Goal: Task Accomplishment & Management: Use online tool/utility

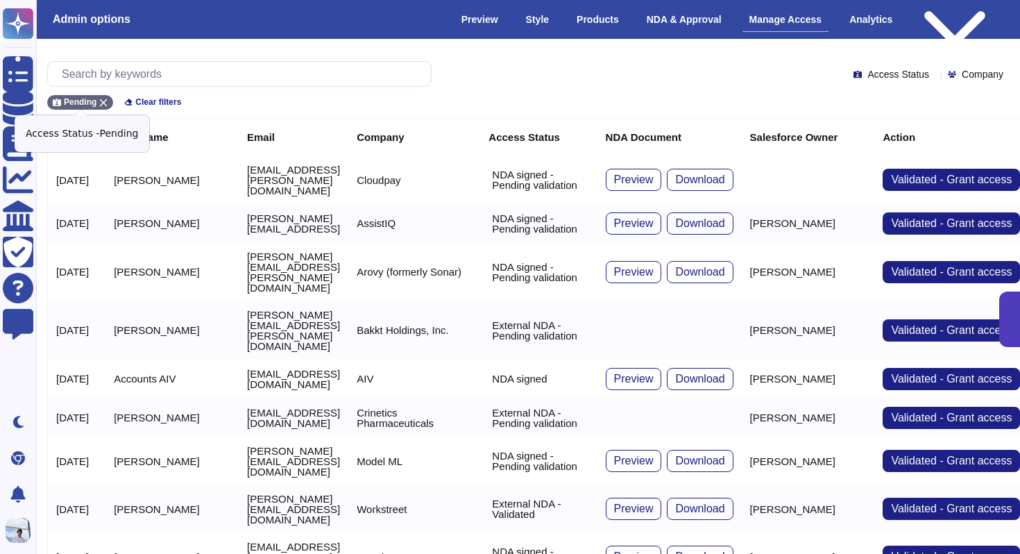
click at [106, 96] on div "Pending" at bounding box center [80, 102] width 66 height 15
click at [119, 74] on input "text" at bounding box center [243, 74] width 376 height 24
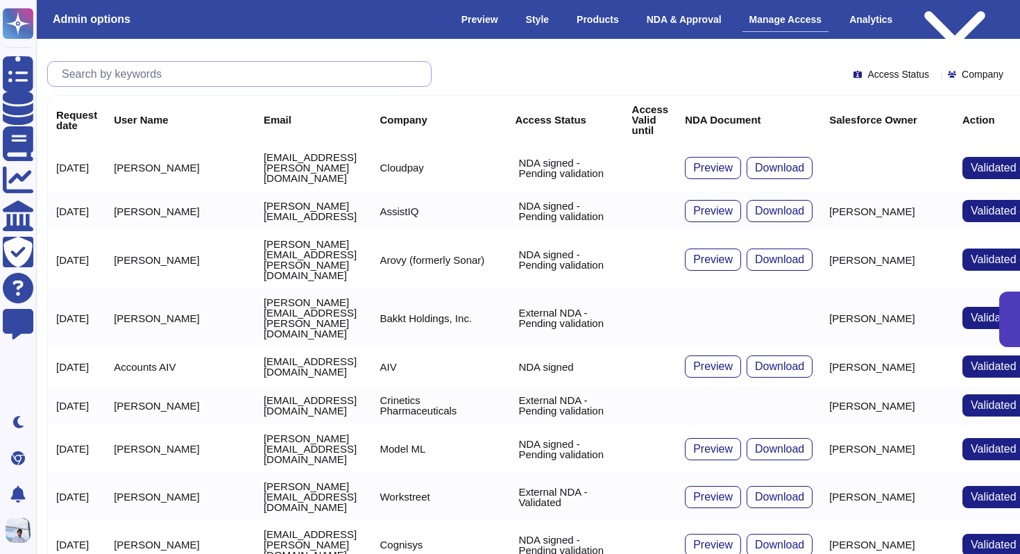
click at [119, 74] on input "text" at bounding box center [243, 74] width 376 height 24
paste input "[PERSON_NAME][EMAIL_ADDRESS][PERSON_NAME][DOMAIN_NAME]"
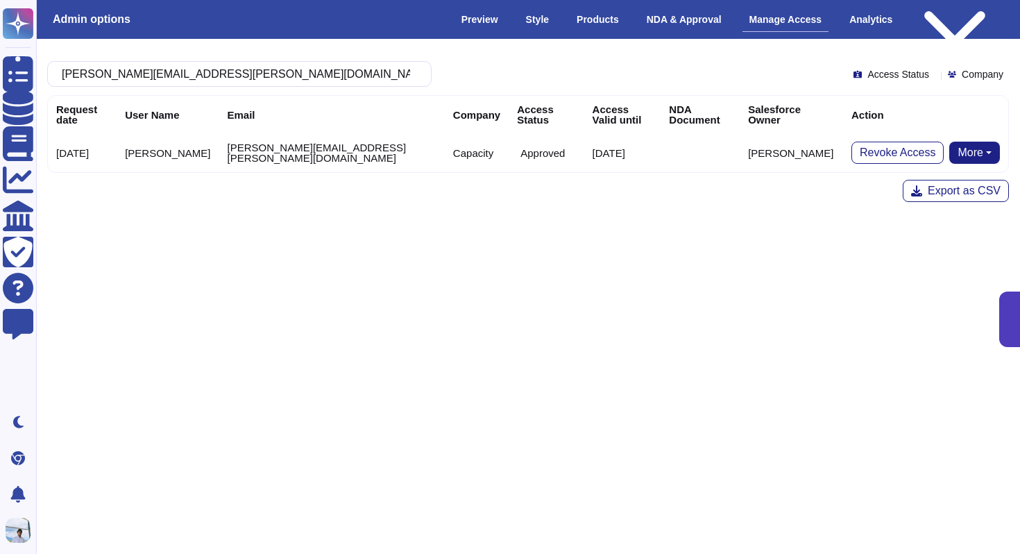
type input "[PERSON_NAME][EMAIL_ADDRESS][PERSON_NAME][DOMAIN_NAME]"
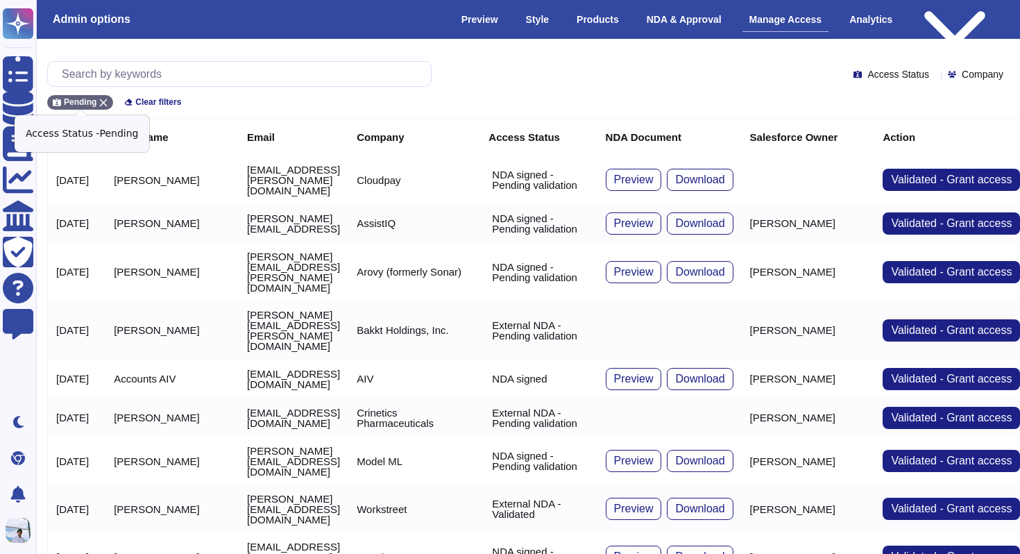
click at [103, 99] on icon at bounding box center [103, 103] width 8 height 8
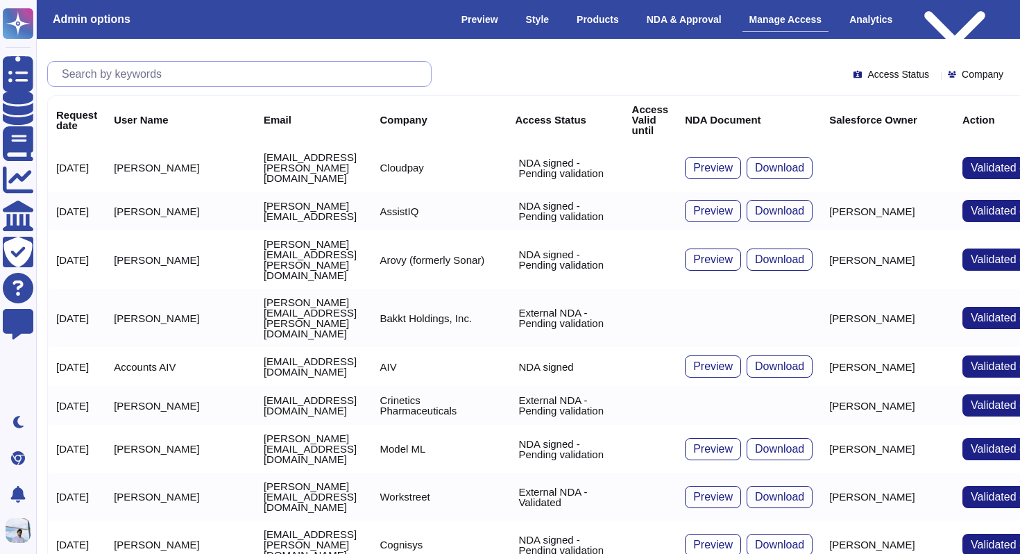
click at [140, 73] on input "text" at bounding box center [243, 74] width 376 height 24
paste input "[PERSON_NAME][EMAIL_ADDRESS][PERSON_NAME][DOMAIN_NAME]"
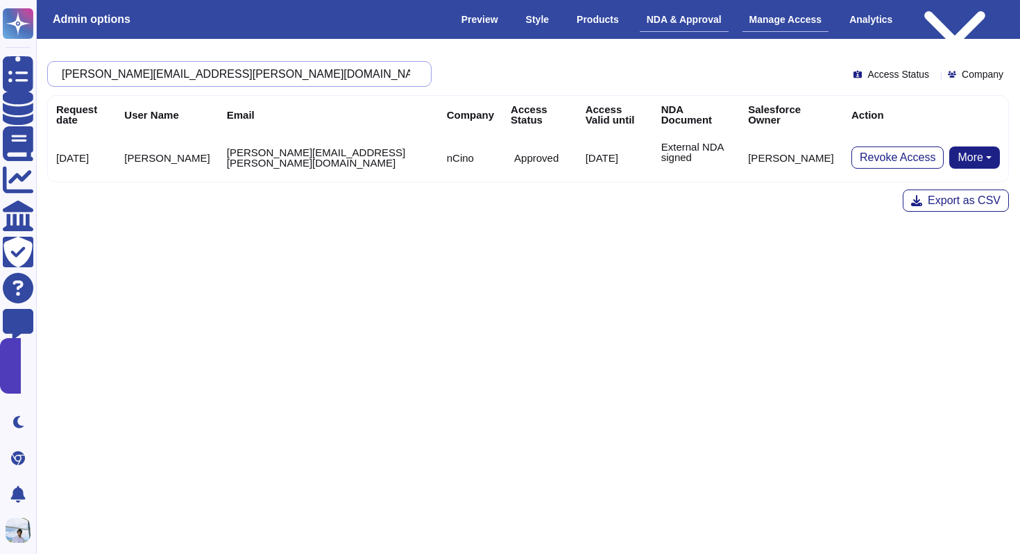
type input "[PERSON_NAME][EMAIL_ADDRESS][PERSON_NAME][DOMAIN_NAME]"
